Goal: Information Seeking & Learning: Learn about a topic

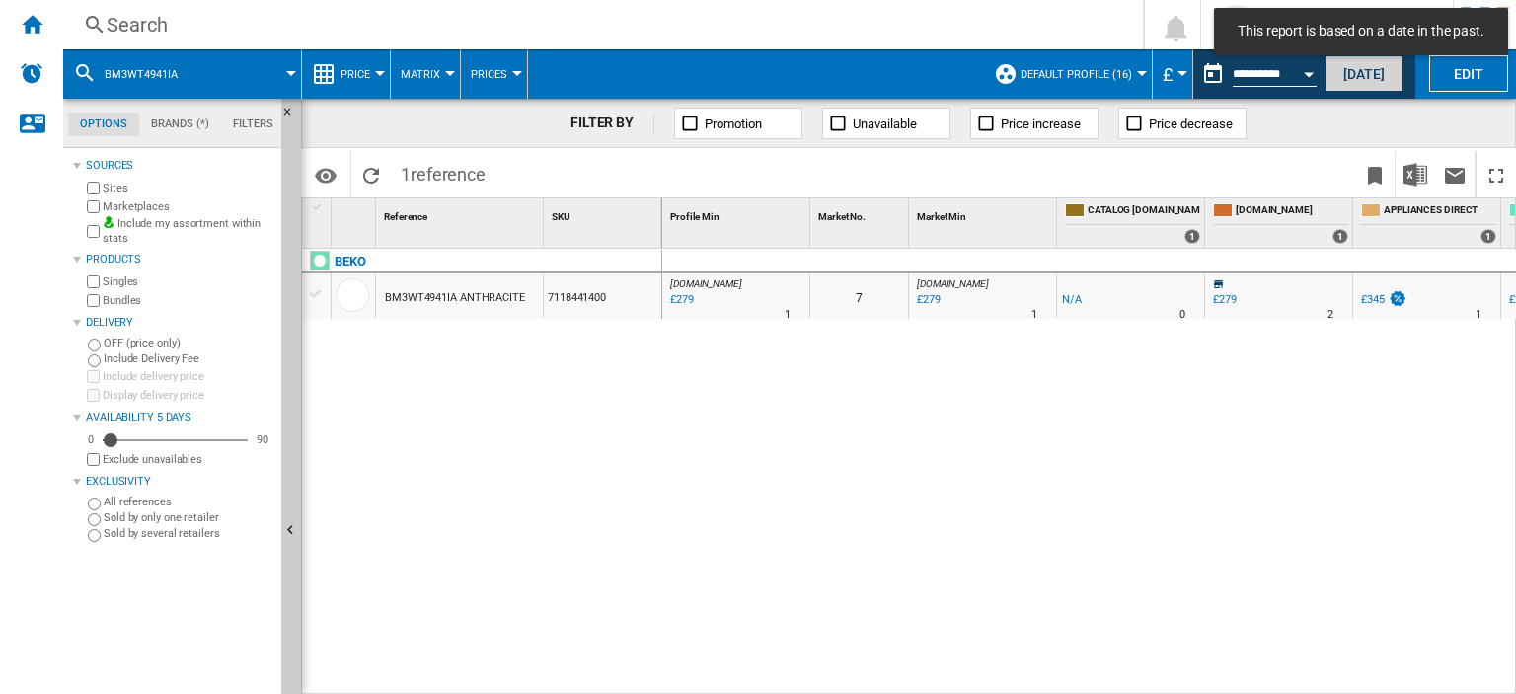
click at [1375, 69] on button "Today" at bounding box center [1364, 73] width 79 height 37
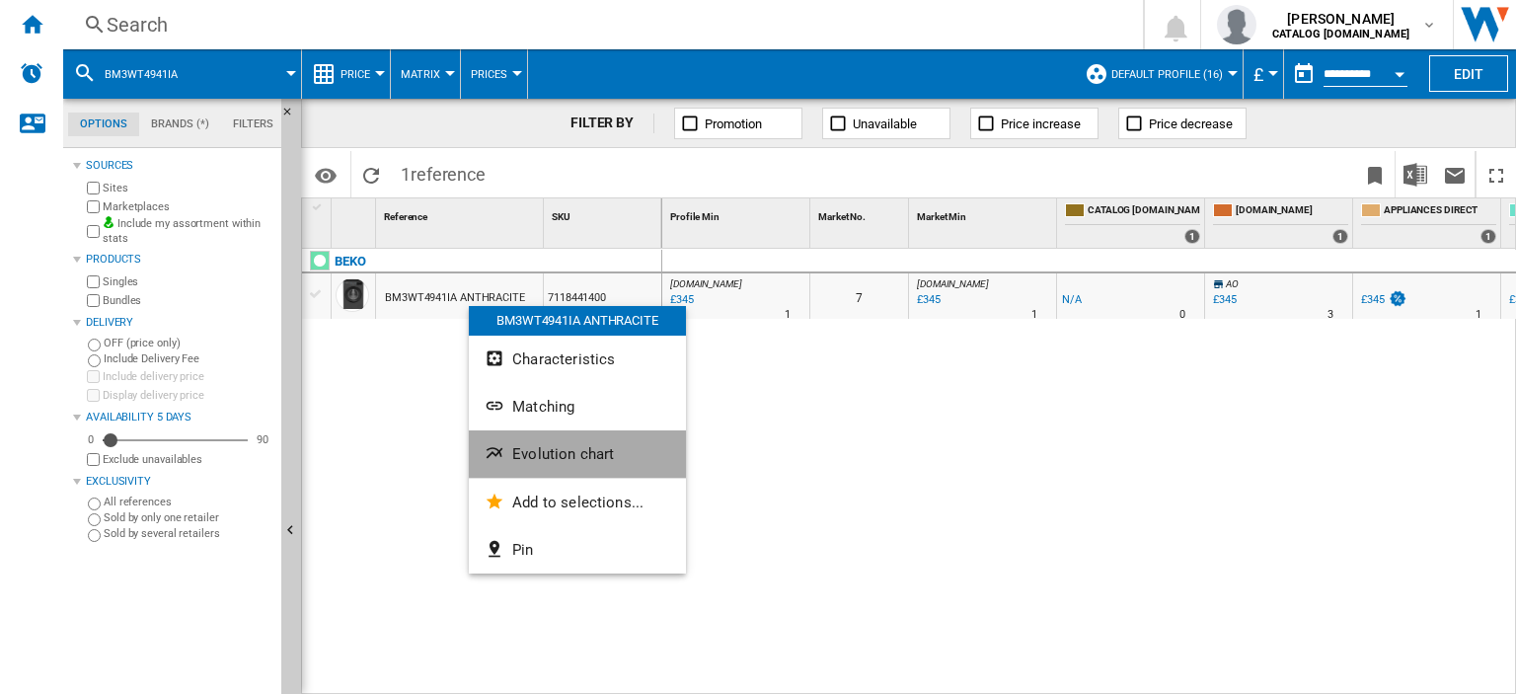
click at [557, 453] on span "Evolution chart" at bounding box center [563, 454] width 102 height 18
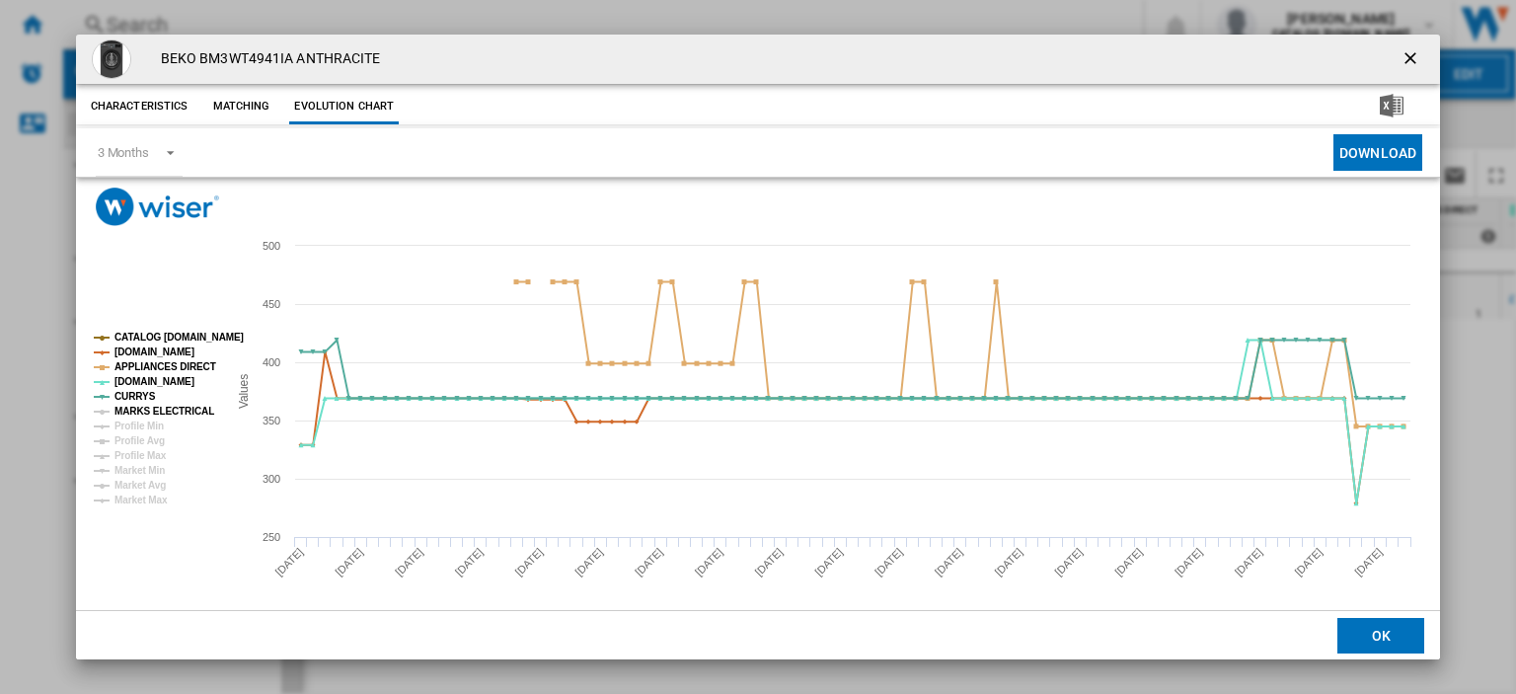
click at [154, 410] on tspan "MARKS ELECTRICAL" at bounding box center [165, 411] width 100 height 11
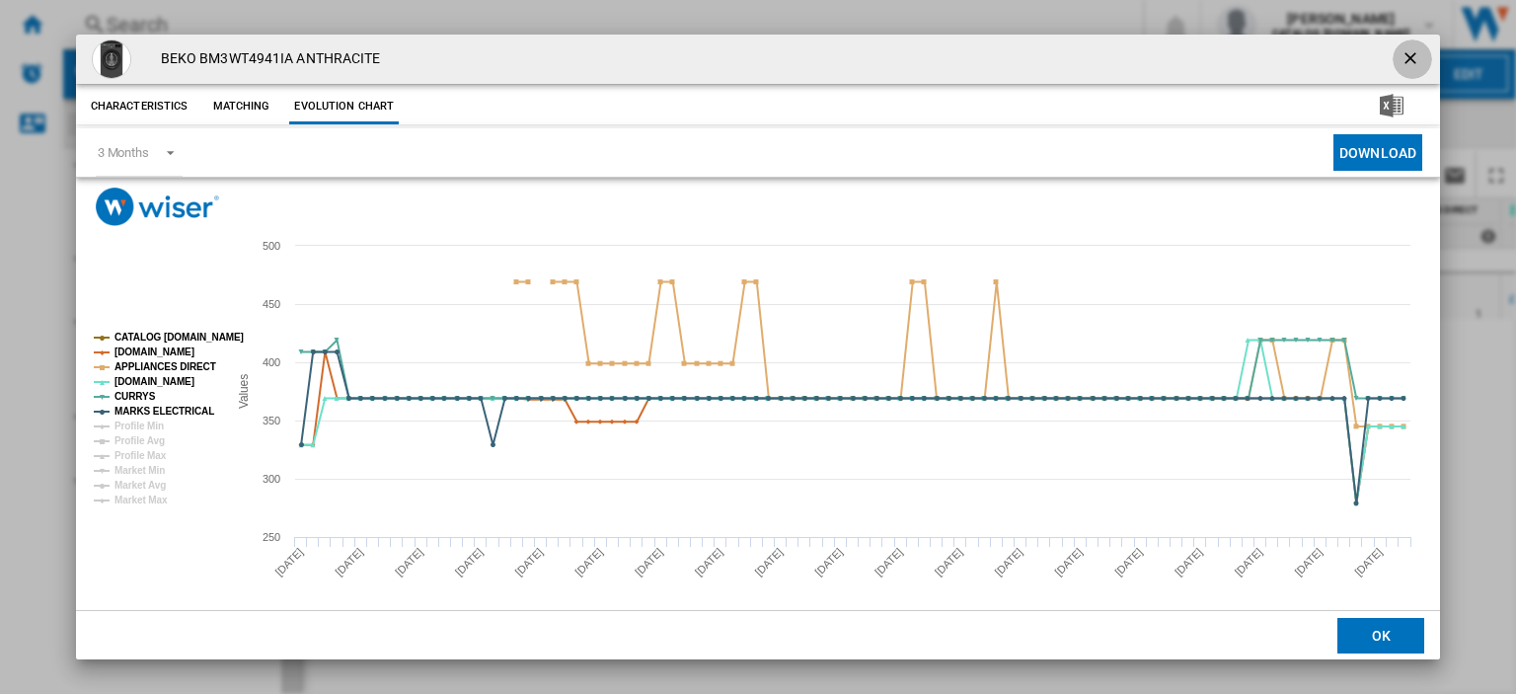
click at [1401, 61] on ng-md-icon "getI18NText('BUTTONS.CLOSE_DIALOG')" at bounding box center [1413, 60] width 24 height 24
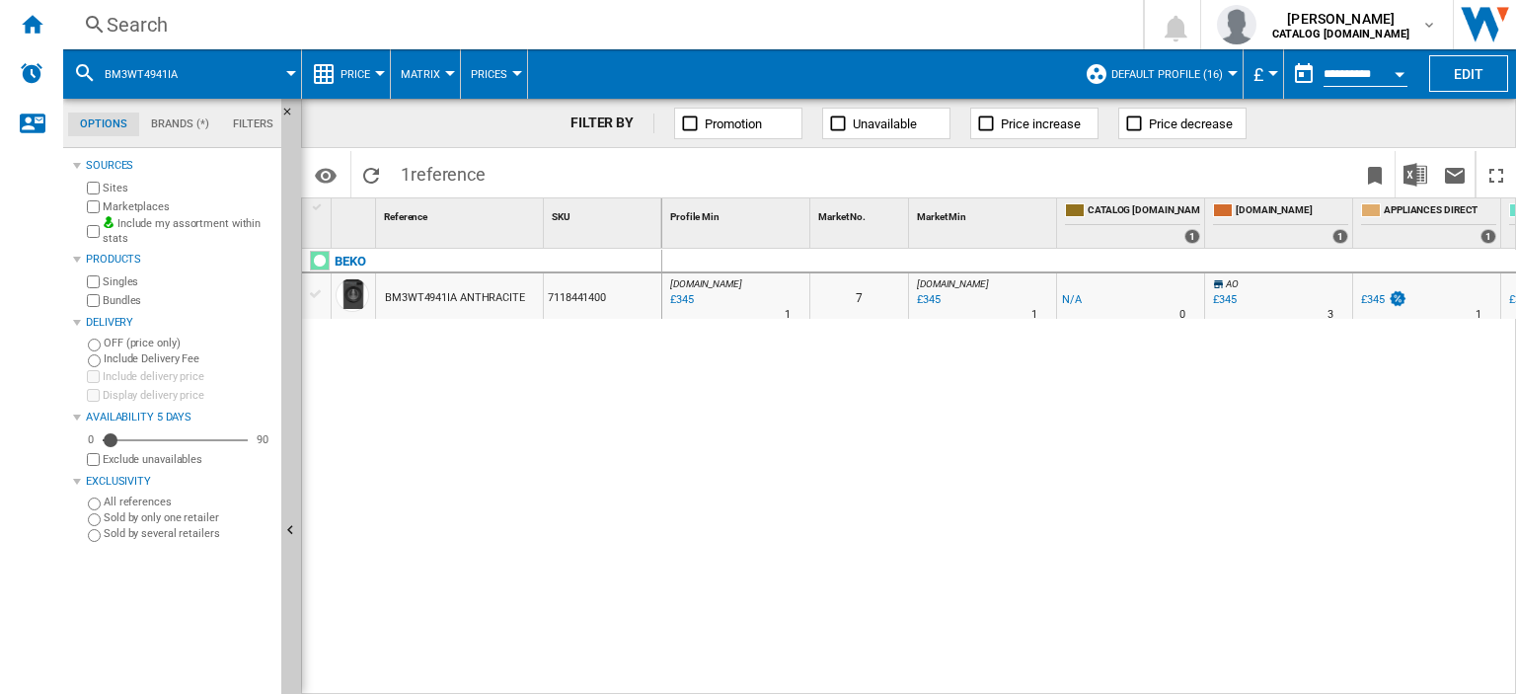
click at [1374, 300] on div "£345" at bounding box center [1373, 299] width 24 height 13
click at [138, 28] on div "Search" at bounding box center [599, 25] width 985 height 28
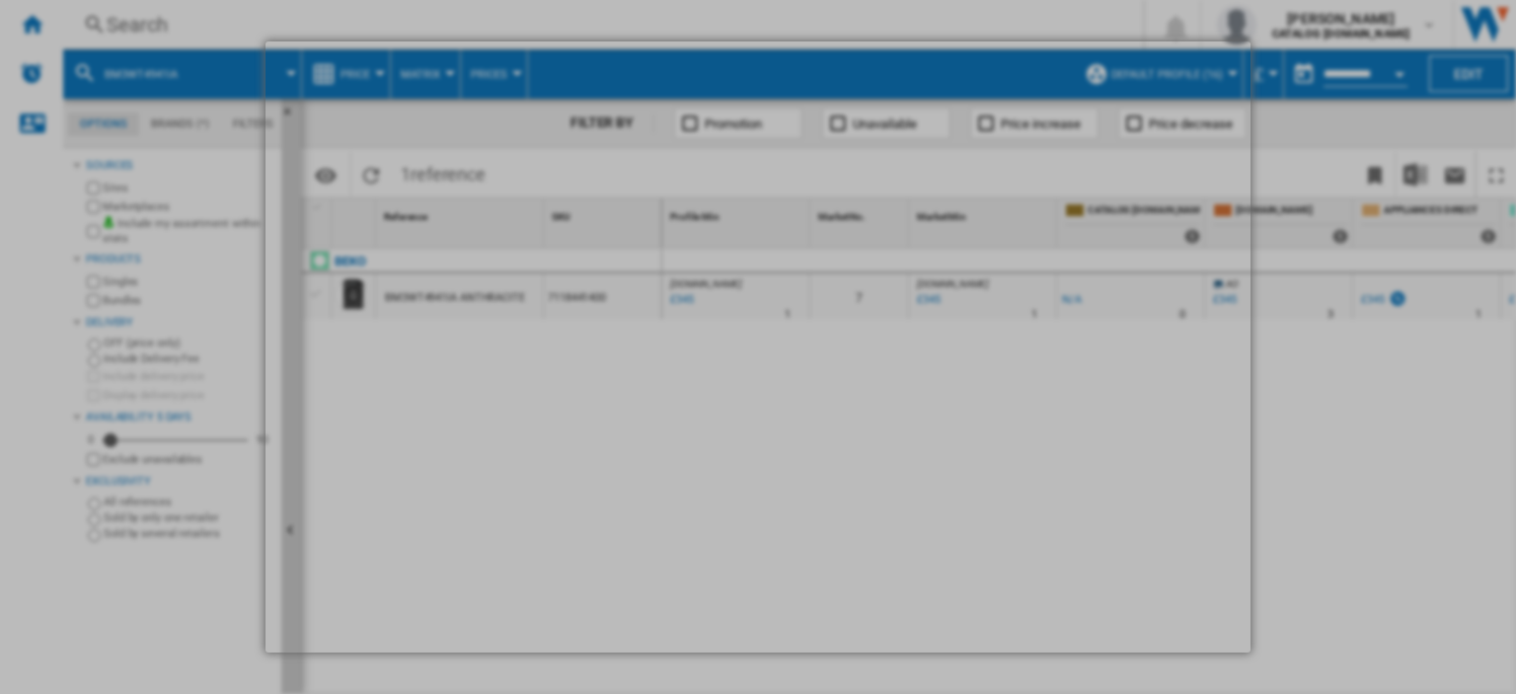
click at [1333, 368] on div at bounding box center [758, 347] width 1516 height 694
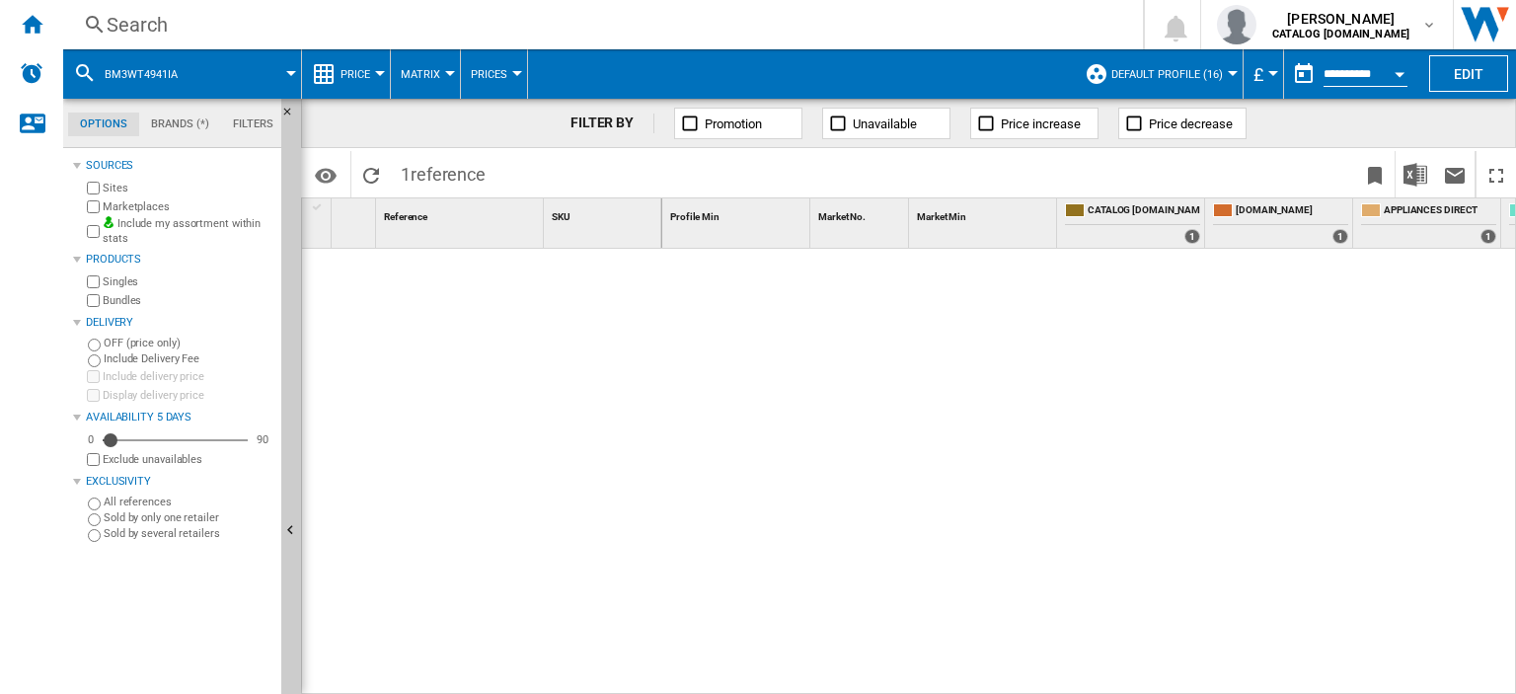
click at [136, 23] on div "Search" at bounding box center [599, 25] width 985 height 28
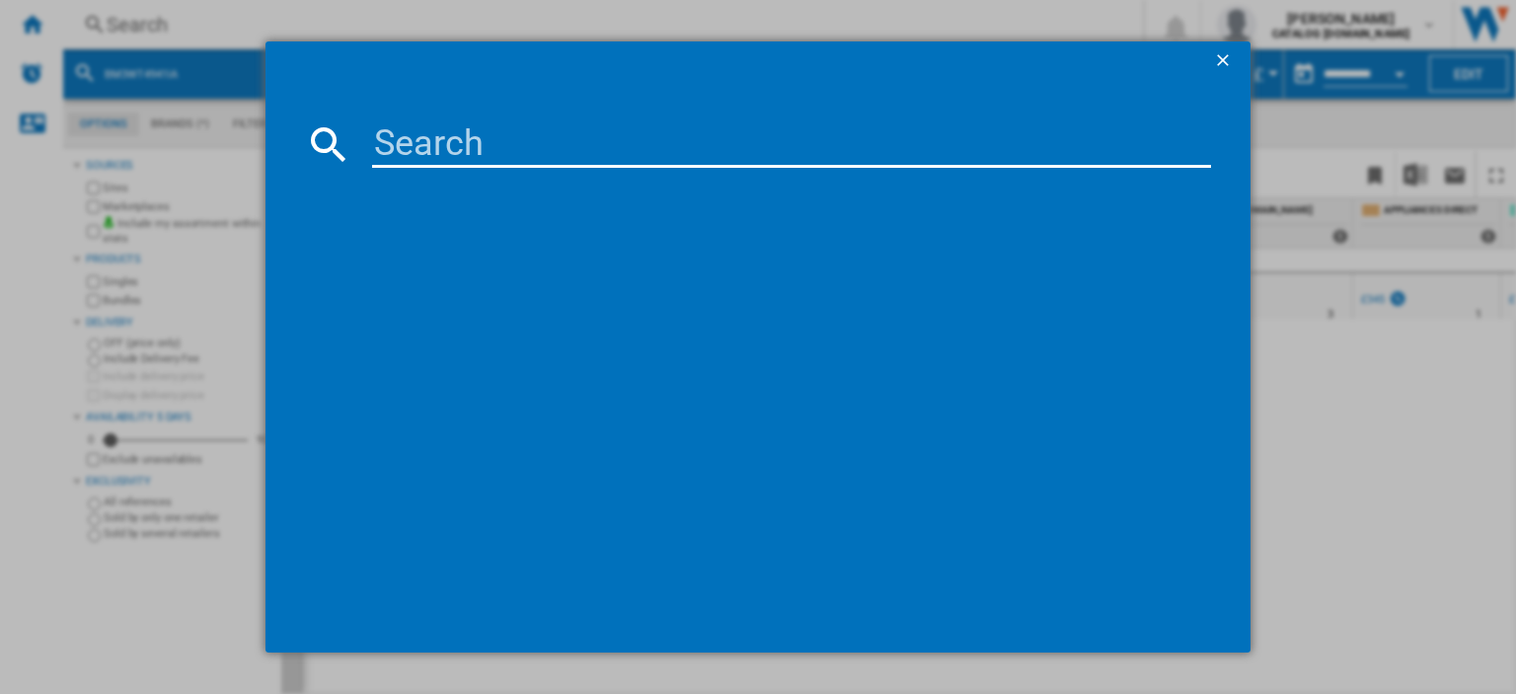
click at [394, 143] on input at bounding box center [791, 143] width 839 height 47
type input "din15x20"
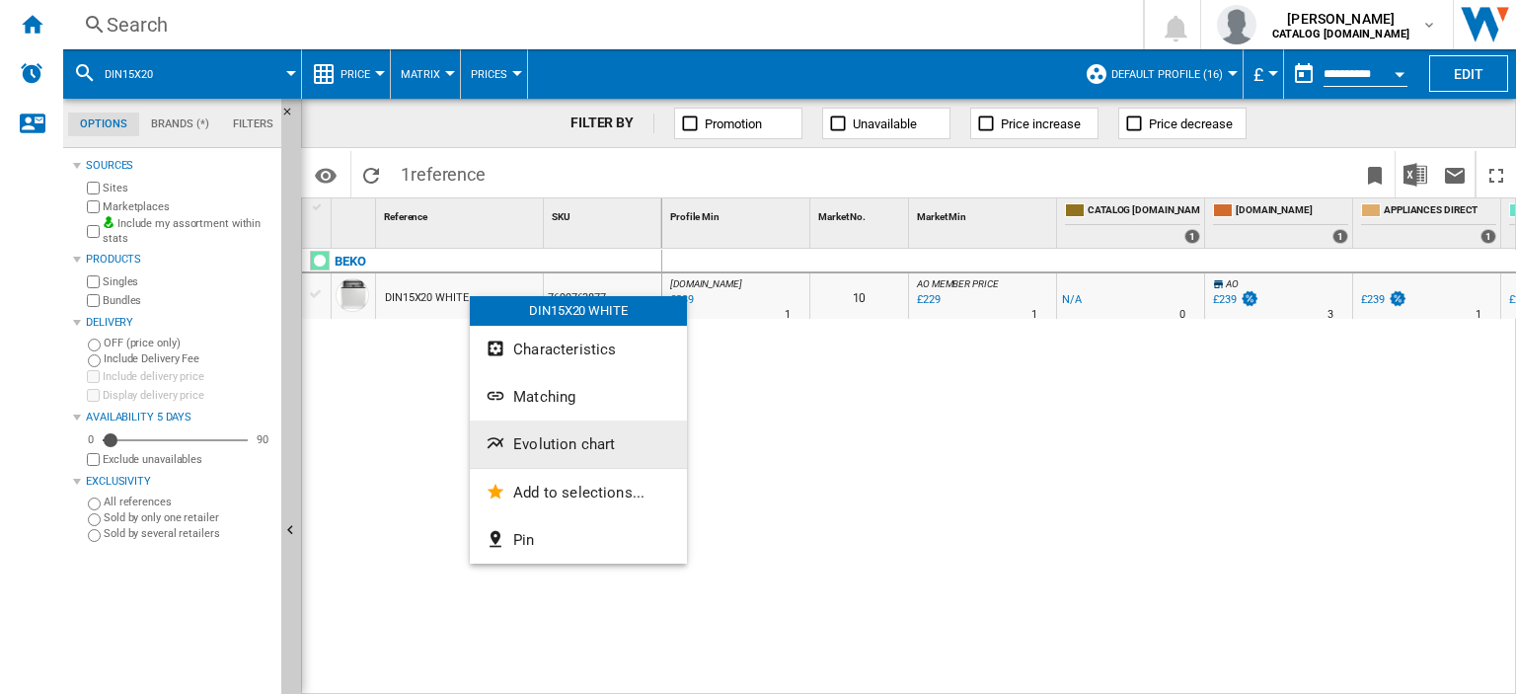
click at [565, 459] on button "Evolution chart" at bounding box center [578, 444] width 217 height 47
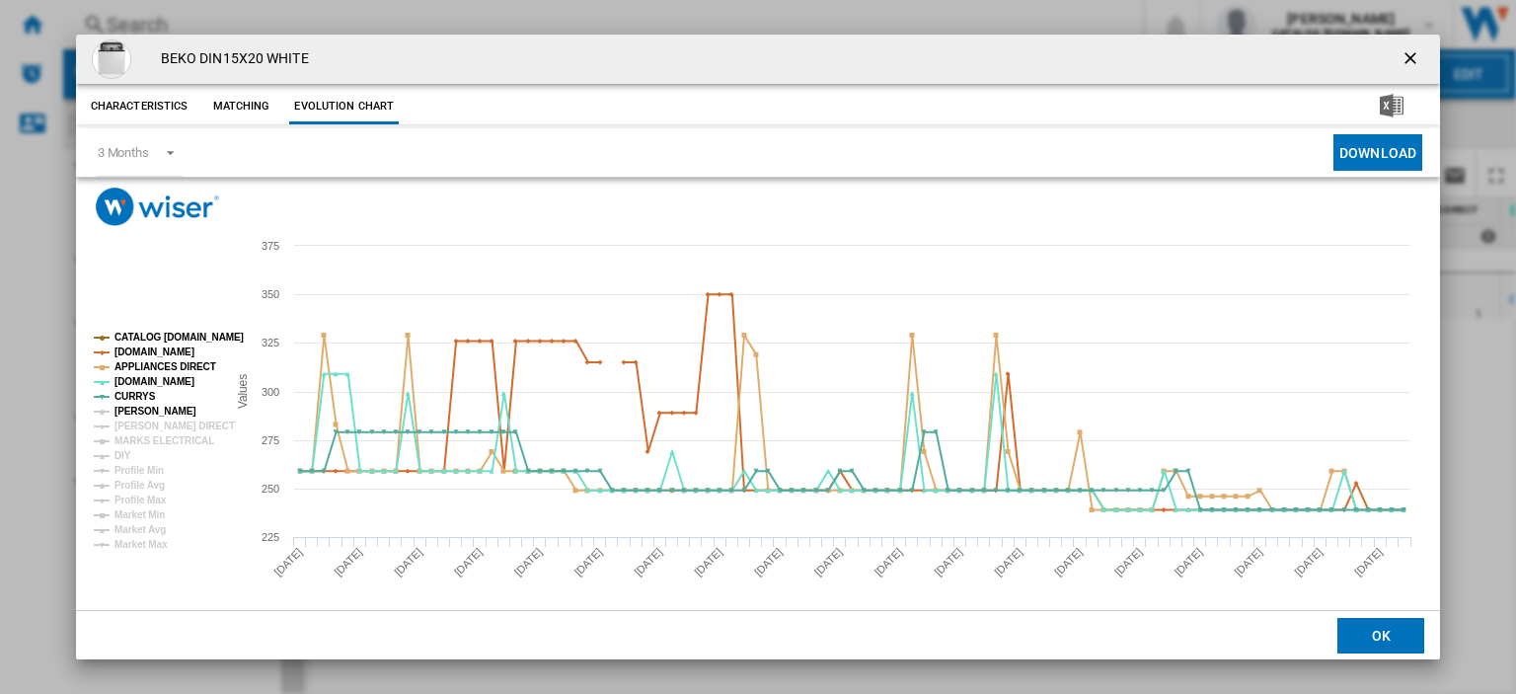
click at [127, 414] on tspan "[PERSON_NAME]" at bounding box center [156, 411] width 82 height 11
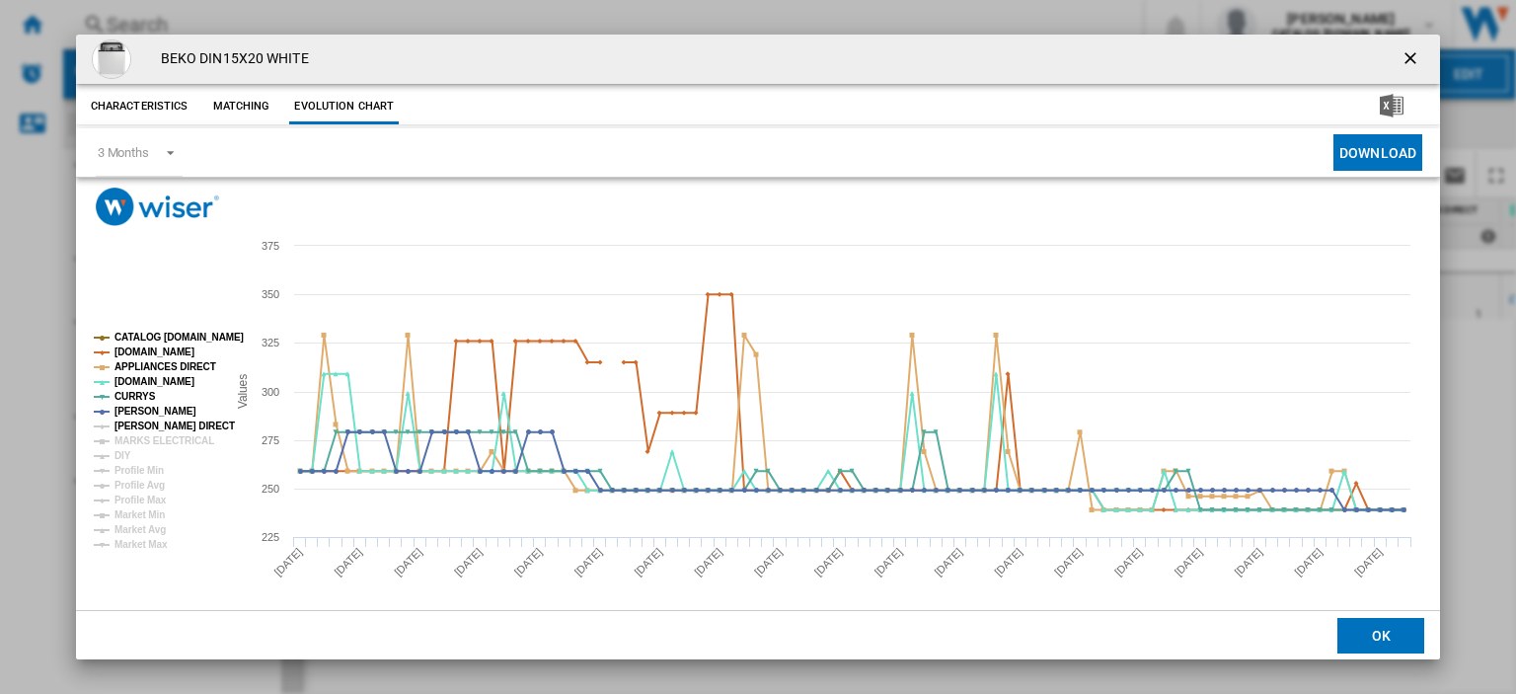
click at [131, 426] on tspan "[PERSON_NAME] DIRECT" at bounding box center [175, 426] width 120 height 11
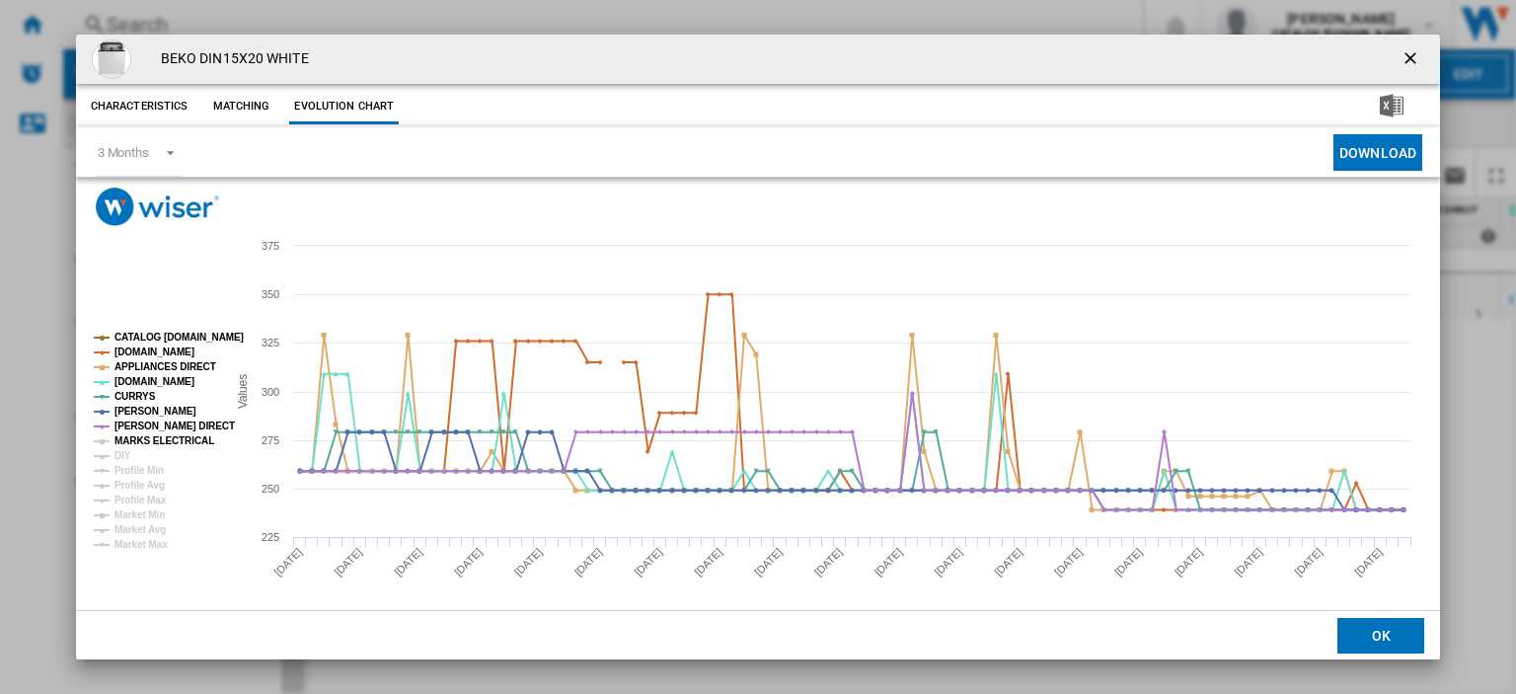
click at [136, 443] on tspan "MARKS ELECTRICAL" at bounding box center [165, 440] width 100 height 11
